Goal: Information Seeking & Learning: Learn about a topic

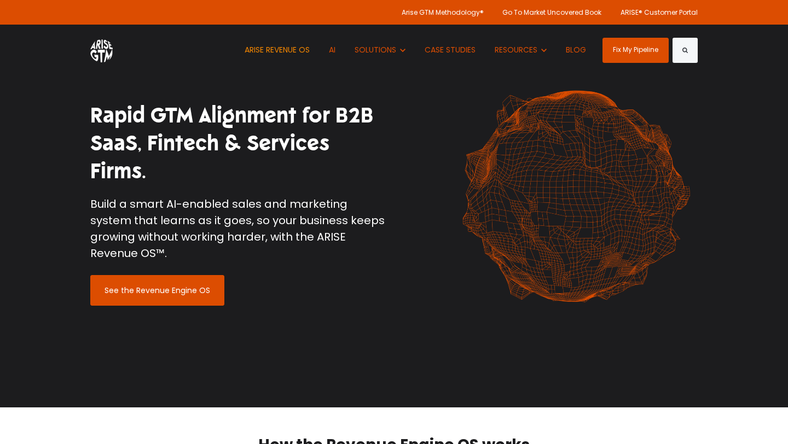
click at [293, 55] on link "ARISE REVENUE OS" at bounding box center [277, 50] width 82 height 51
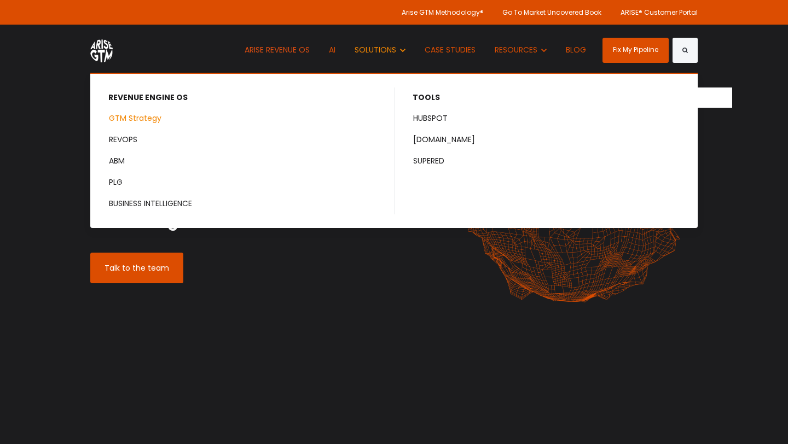
click at [147, 119] on link "GTM Strategy" at bounding box center [242, 118] width 303 height 20
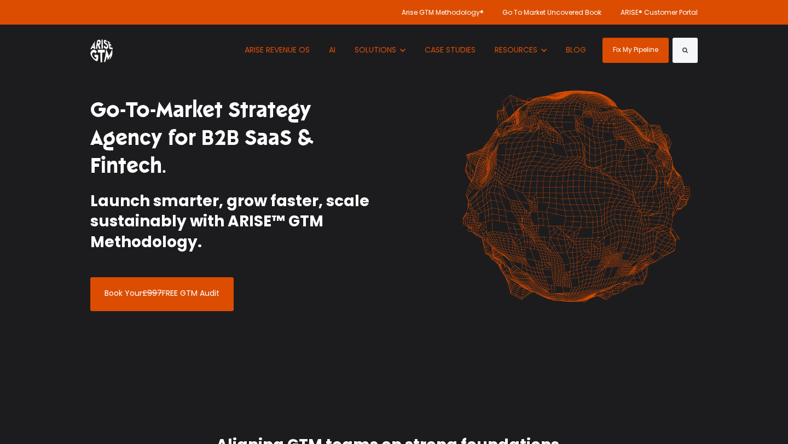
click at [96, 43] on img at bounding box center [101, 50] width 22 height 25
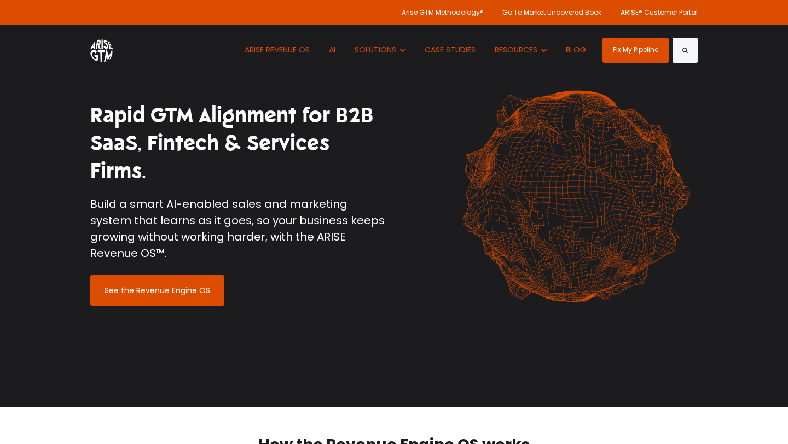
click at [356, 195] on div "Rapid GTM Alignment for B2B SaaS, Fintech & Services Firms. Build a smart AI-en…" at bounding box center [238, 189] width 296 height 174
